Goal: Information Seeking & Learning: Understand process/instructions

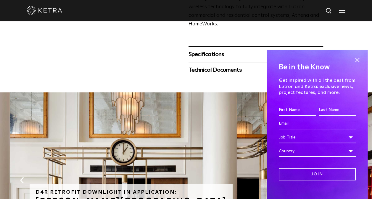
scroll to position [276, 0]
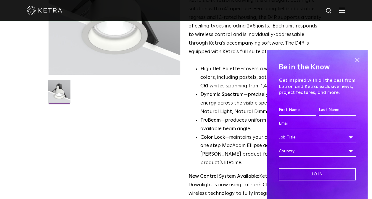
scroll to position [0, 0]
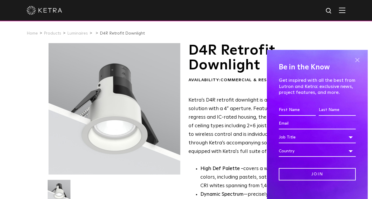
click at [354, 60] on span at bounding box center [357, 60] width 9 height 9
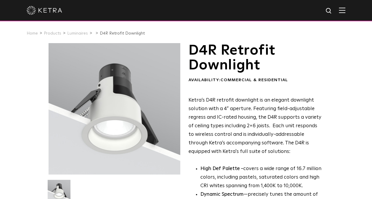
scroll to position [14, 0]
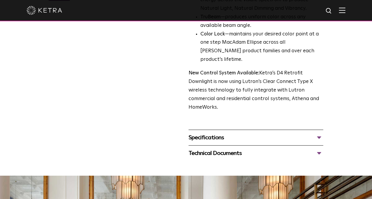
click at [240, 134] on div "Specifications" at bounding box center [255, 137] width 135 height 9
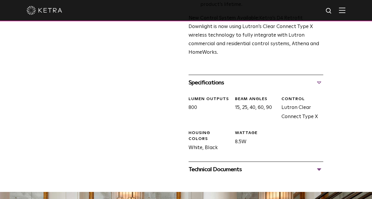
scroll to position [260, 0]
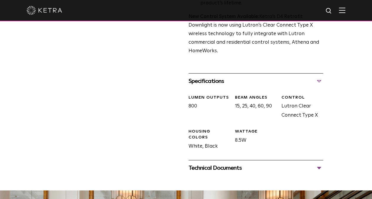
click at [236, 146] on div "LUMEN OUTPUTS 800 Beam Angles 15, 25, 40, 60, 90 CONTROL Lutron Clear Connect T…" at bounding box center [253, 127] width 139 height 77
click at [231, 165] on div "Technical Documents D4R Specification Sheet D4R Installation Guide D4R Retrofit…" at bounding box center [255, 168] width 135 height 16
click at [227, 164] on div "Technical Documents" at bounding box center [255, 168] width 135 height 9
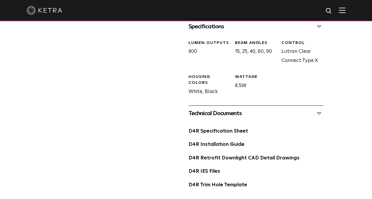
scroll to position [315, 0]
click at [220, 142] on link "D4R Installation Guide" at bounding box center [216, 144] width 56 height 5
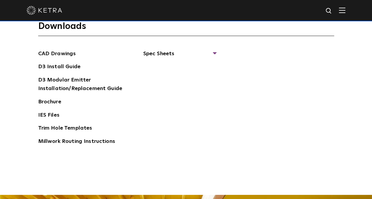
scroll to position [893, 0]
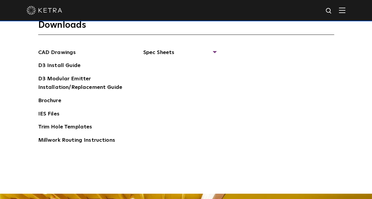
click at [167, 109] on ul "Spec Sheets D3 Adjustable Round D3 Wallwash Round D3 Fixed Round D3 Adjustable …" at bounding box center [171, 99] width 89 height 101
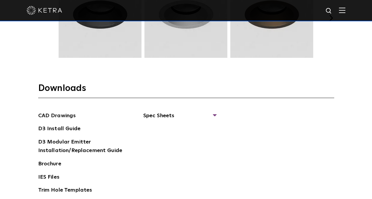
scroll to position [831, 0]
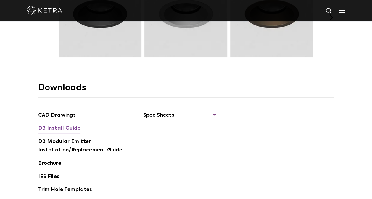
click at [65, 127] on link "D3 Install Guide" at bounding box center [59, 128] width 42 height 9
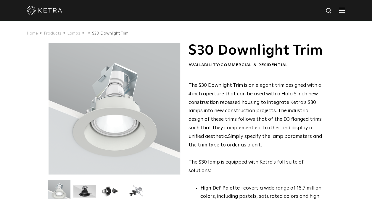
click at [224, 139] on span "The S30 Downlight Trim is an elegant trim designed with a 4 inch aperture that …" at bounding box center [254, 111] width 133 height 56
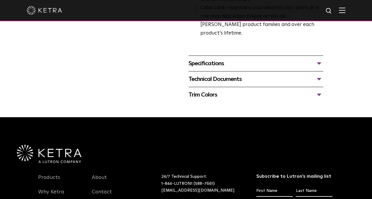
scroll to position [257, 0]
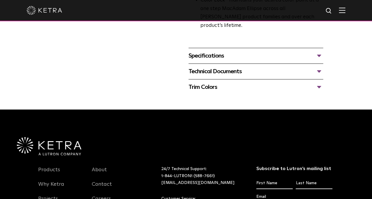
click at [217, 61] on div "Specifications" at bounding box center [255, 55] width 135 height 9
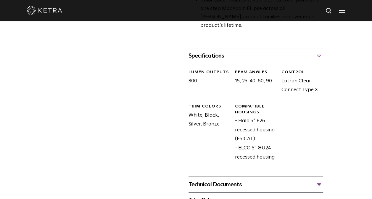
click at [218, 61] on div "Specifications" at bounding box center [255, 55] width 135 height 9
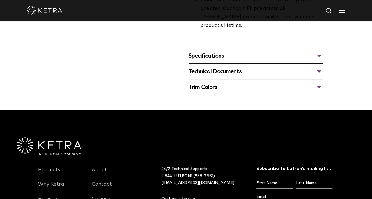
click at [218, 76] on div "Technical Documents" at bounding box center [255, 71] width 135 height 9
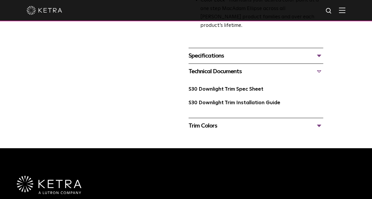
scroll to position [264, 0]
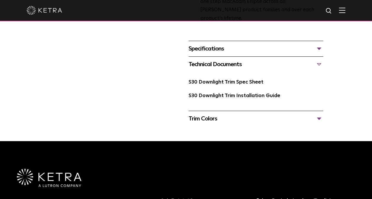
click at [231, 98] on div "S30 Downlight Trim Installation Guide" at bounding box center [255, 99] width 135 height 14
click at [230, 99] on link "S30 Downlight Trim Installation Guide" at bounding box center [234, 95] width 92 height 5
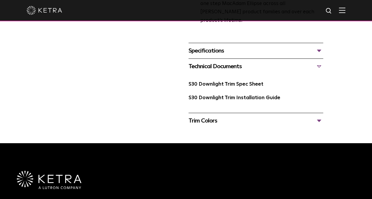
scroll to position [263, 0]
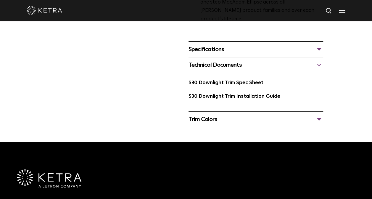
click at [233, 54] on div "Specifications" at bounding box center [255, 49] width 135 height 9
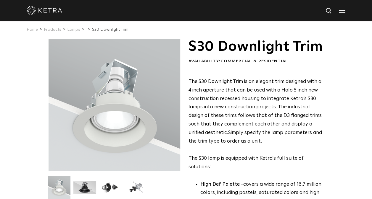
scroll to position [4, 0]
click at [302, 83] on div "S30 Downlight Trim Availability: Commercial & Residential The S30 Downlight Tri…" at bounding box center [255, 161] width 135 height 244
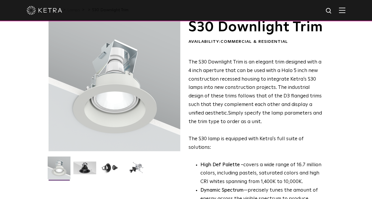
scroll to position [0, 0]
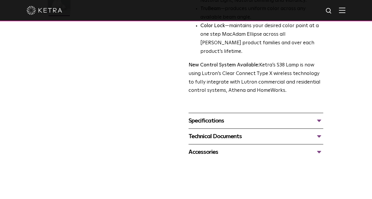
scroll to position [190, 0]
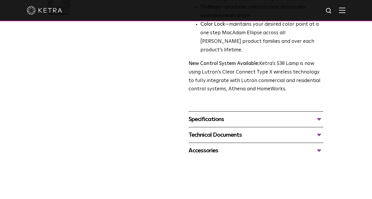
click at [212, 115] on div "Specifications" at bounding box center [255, 119] width 135 height 9
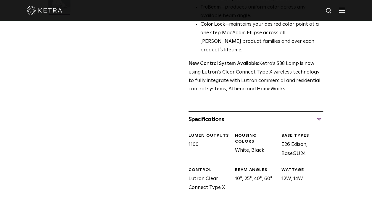
click at [212, 115] on div "Specifications" at bounding box center [255, 119] width 135 height 9
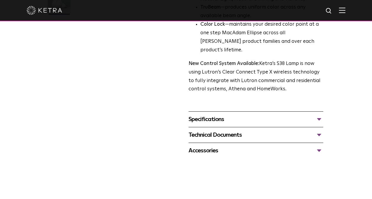
click at [219, 130] on div "Technical Documents" at bounding box center [255, 134] width 135 height 9
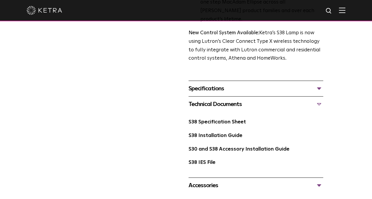
scroll to position [223, 0]
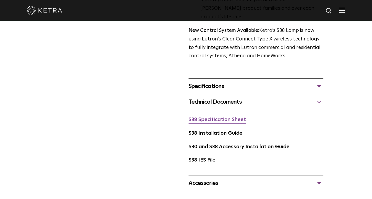
click at [219, 117] on link "S38 Specification Sheet" at bounding box center [216, 119] width 57 height 5
click at [209, 145] on link "S30 and S38 Accessory Installation Guide" at bounding box center [238, 147] width 101 height 5
click at [230, 131] on link "S38 Installation Guide" at bounding box center [215, 133] width 54 height 5
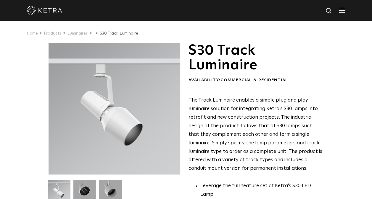
click at [233, 138] on p "The Track Luminaire enables a simple plug and play luminaire solution for integ…" at bounding box center [255, 134] width 135 height 77
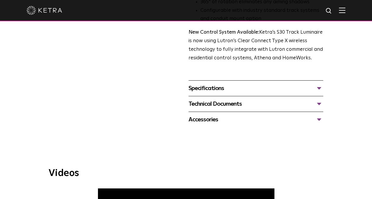
scroll to position [228, 0]
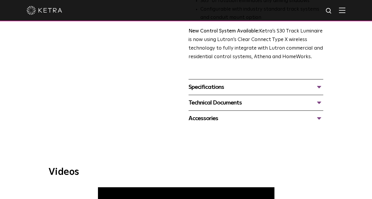
click at [239, 83] on div "Specifications" at bounding box center [255, 87] width 135 height 9
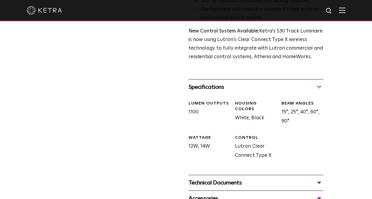
click at [239, 83] on div "Specifications" at bounding box center [255, 87] width 135 height 9
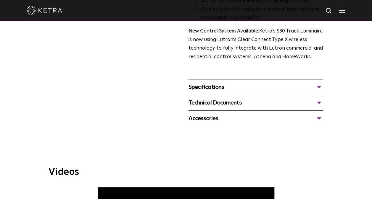
click at [234, 98] on div "Technical Documents" at bounding box center [255, 102] width 135 height 9
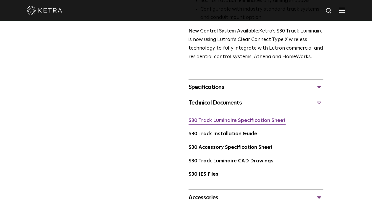
click at [233, 118] on link "S30 Track Luminaire Specification Sheet" at bounding box center [236, 120] width 97 height 5
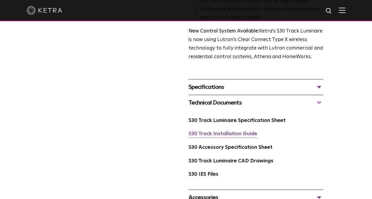
click at [231, 132] on link "S30 Track Installation Guide" at bounding box center [222, 134] width 69 height 5
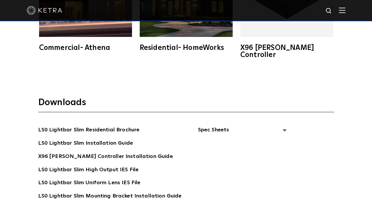
scroll to position [983, 0]
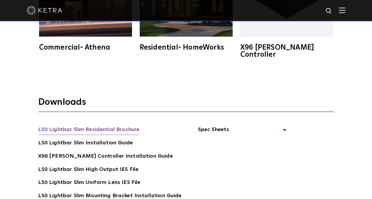
click at [118, 126] on link "LS0 Lightbar Slim Residential Brochure" at bounding box center [88, 130] width 101 height 9
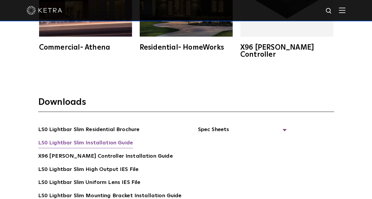
click at [104, 139] on link "LS0 Lightbar Slim Installation Guide" at bounding box center [85, 143] width 95 height 9
click at [256, 126] on span "Spec Sheets" at bounding box center [242, 132] width 89 height 13
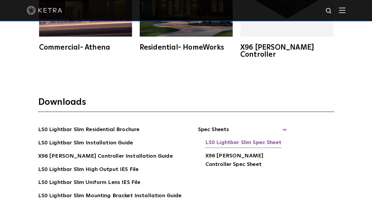
click at [249, 139] on link "LS0 Lightbar Slim Spec Sheet" at bounding box center [243, 143] width 76 height 9
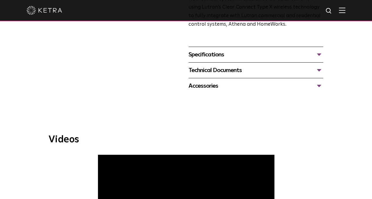
scroll to position [239, 0]
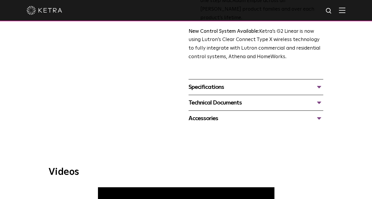
click at [206, 79] on div "Specifications LUMEN OUTPUTS 400, 700, 1000 DIMENSIONS 2" W, 12" L, 2.5-3.1" H …" at bounding box center [255, 87] width 135 height 16
click at [206, 83] on div "Specifications" at bounding box center [255, 87] width 135 height 9
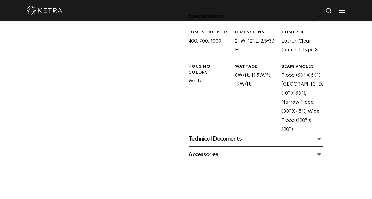
scroll to position [315, 0]
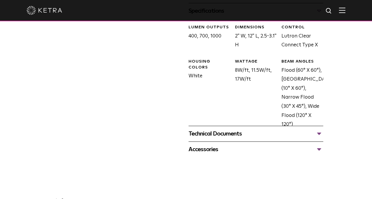
click at [217, 129] on div "Technical Documents" at bounding box center [255, 133] width 135 height 9
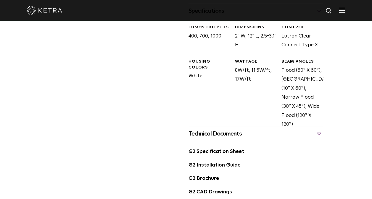
scroll to position [326, 0]
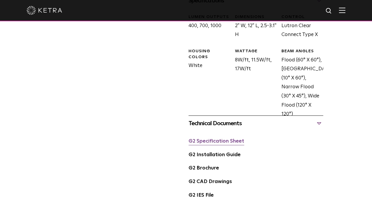
click at [220, 139] on link "G2 Specification Sheet" at bounding box center [216, 141] width 56 height 5
click at [214, 153] on link "G2 Installation Guide" at bounding box center [214, 155] width 52 height 5
click at [215, 166] on link "G2 Brochure" at bounding box center [203, 168] width 30 height 5
